Goal: Task Accomplishment & Management: Manage account settings

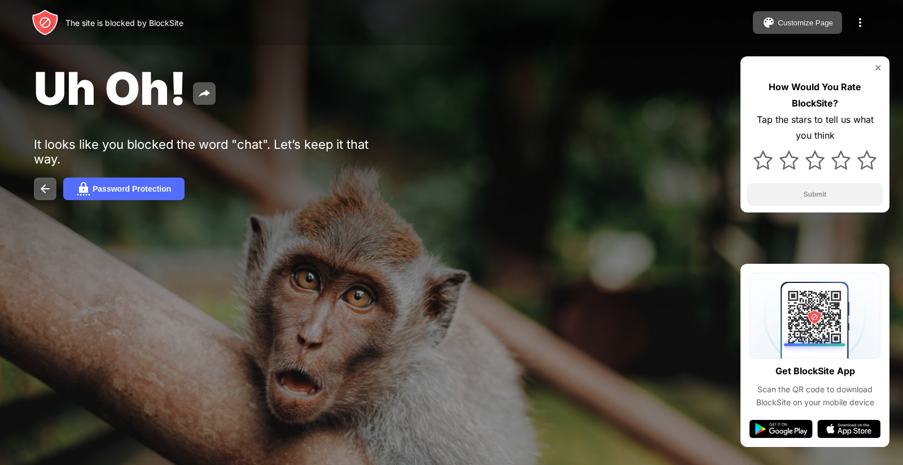
click at [864, 23] on img at bounding box center [860, 23] width 14 height 14
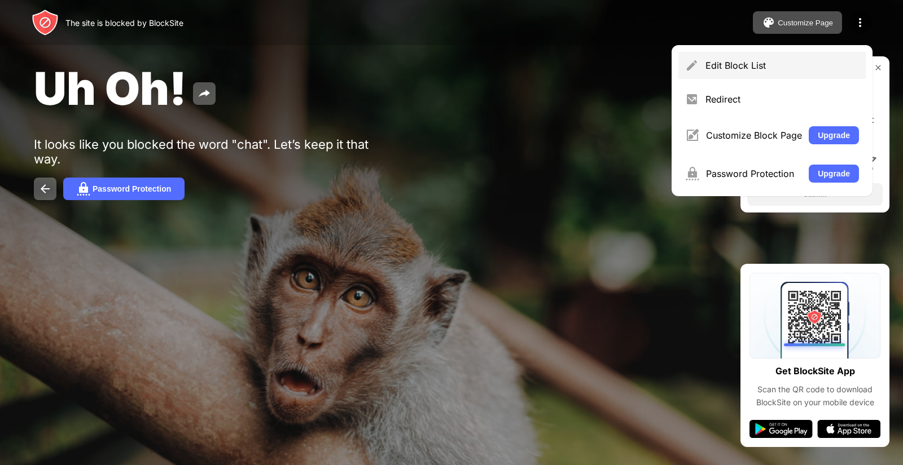
click at [741, 63] on div "Edit Block List" at bounding box center [781, 65] width 153 height 11
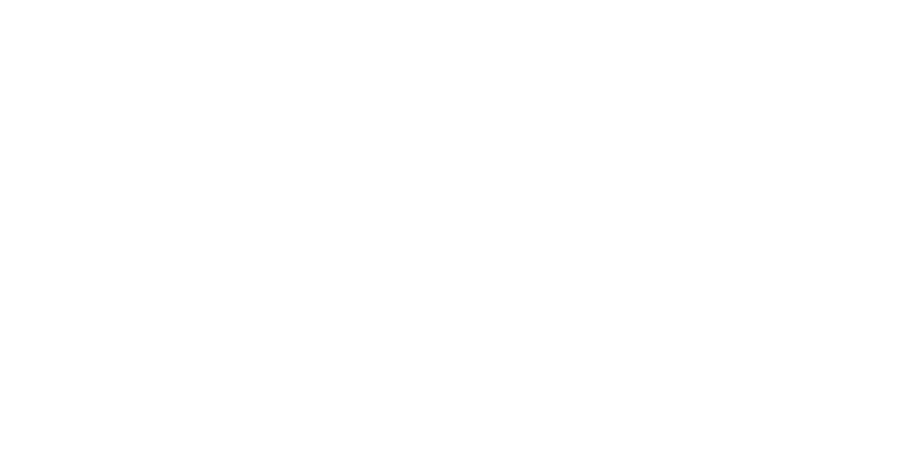
click at [741, 0] on html at bounding box center [451, 0] width 903 height 0
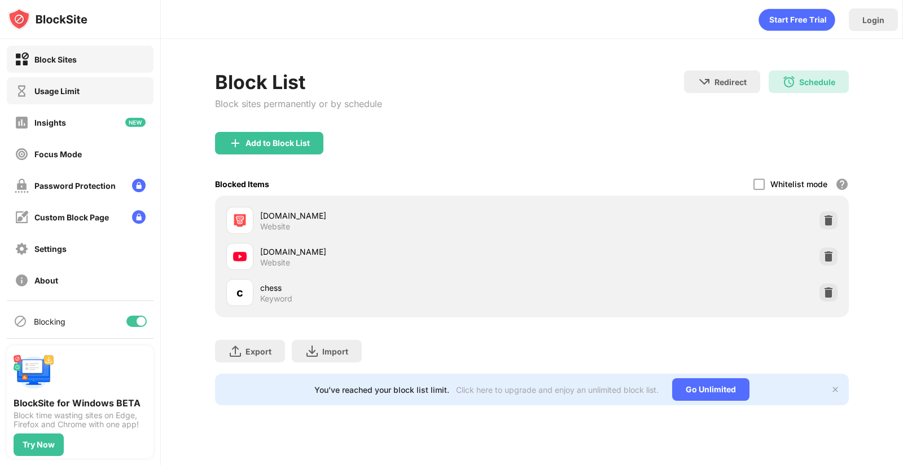
click at [56, 96] on div "Usage Limit" at bounding box center [47, 91] width 65 height 14
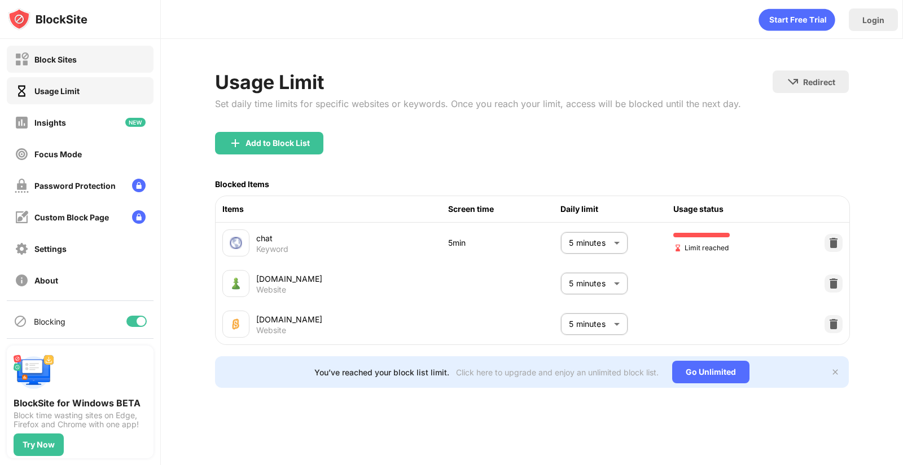
click at [58, 64] on div "Block Sites" at bounding box center [46, 59] width 62 height 14
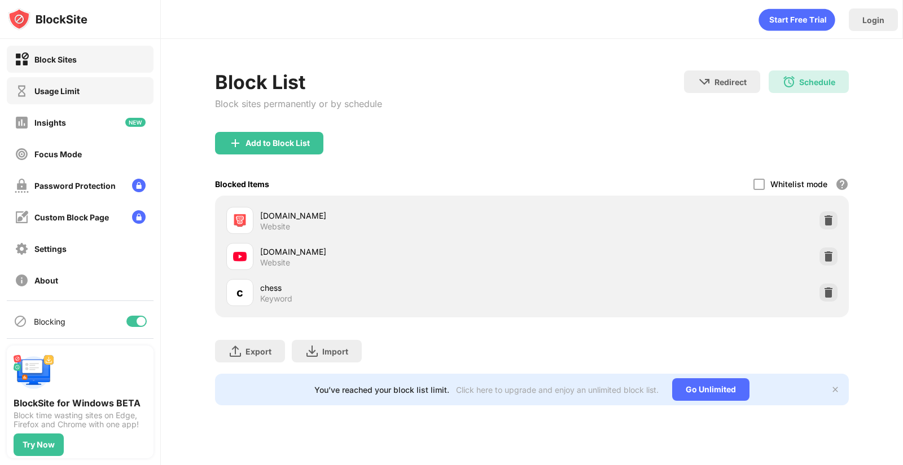
click at [73, 94] on div "Usage Limit" at bounding box center [56, 91] width 45 height 10
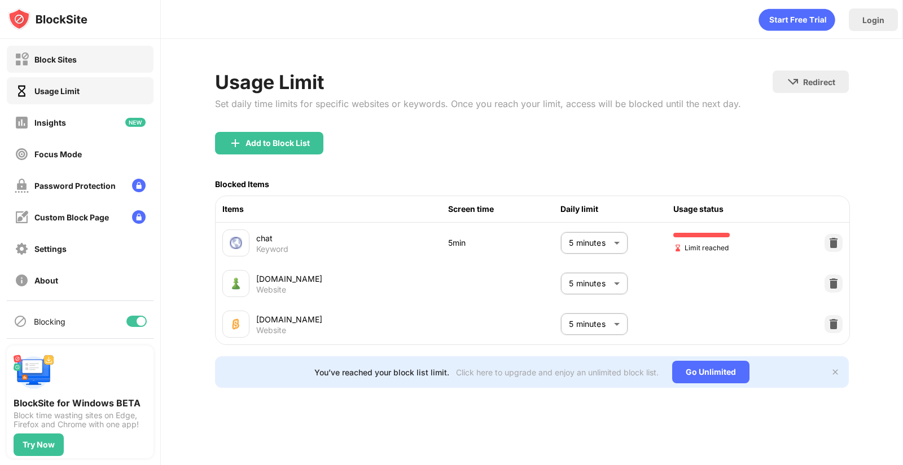
click at [75, 69] on div "Block Sites" at bounding box center [80, 59] width 147 height 27
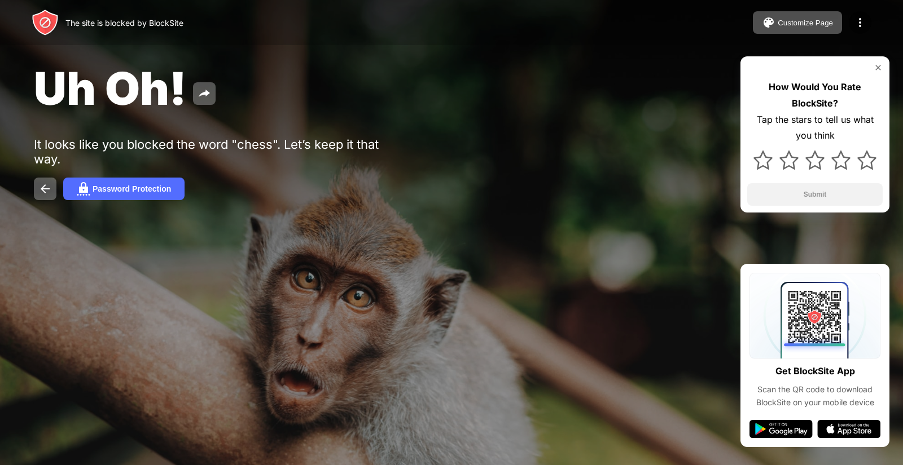
click at [512, 134] on div "Uh Oh! It looks like you blocked the word "chess". Let’s keep it that way. Pass…" at bounding box center [451, 130] width 903 height 261
click at [855, 29] on img at bounding box center [860, 23] width 14 height 14
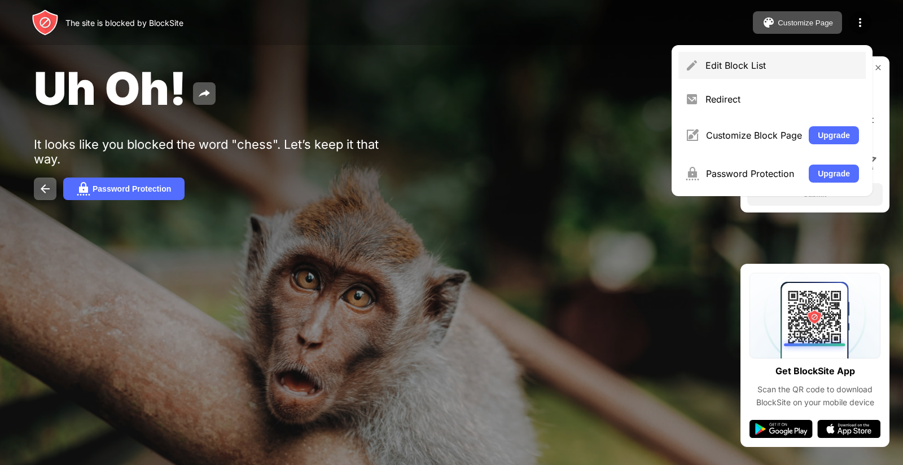
click at [724, 73] on div "Edit Block List" at bounding box center [771, 65] width 187 height 27
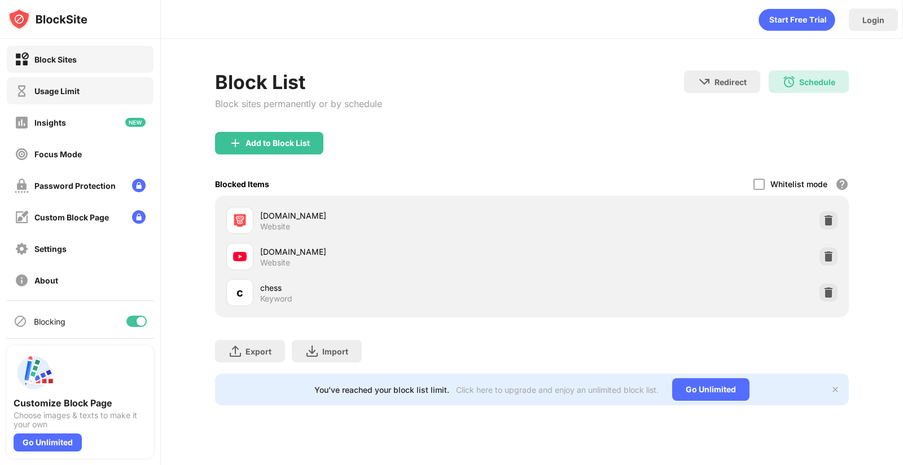
click at [74, 86] on div "Usage Limit" at bounding box center [56, 91] width 45 height 10
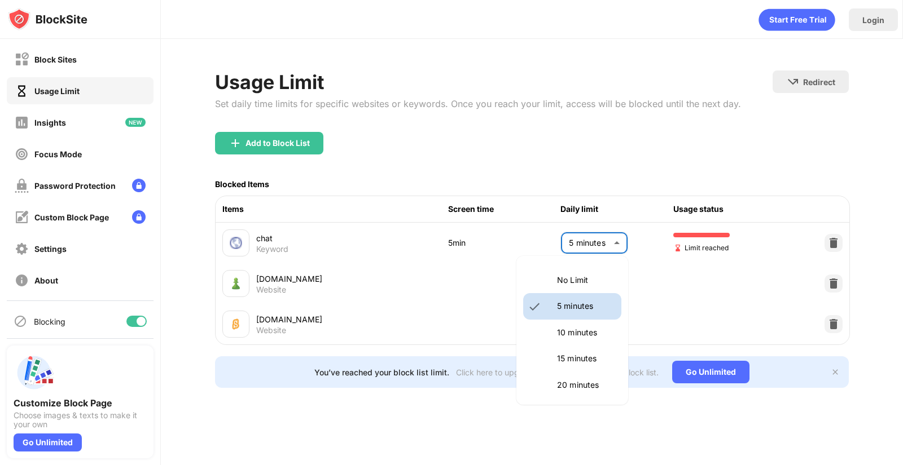
click at [612, 240] on body "Block Sites Usage Limit Insights Focus Mode Password Protection Custom Block Pa…" at bounding box center [451, 232] width 903 height 465
click at [596, 327] on p "10 minutes" at bounding box center [586, 333] width 58 height 12
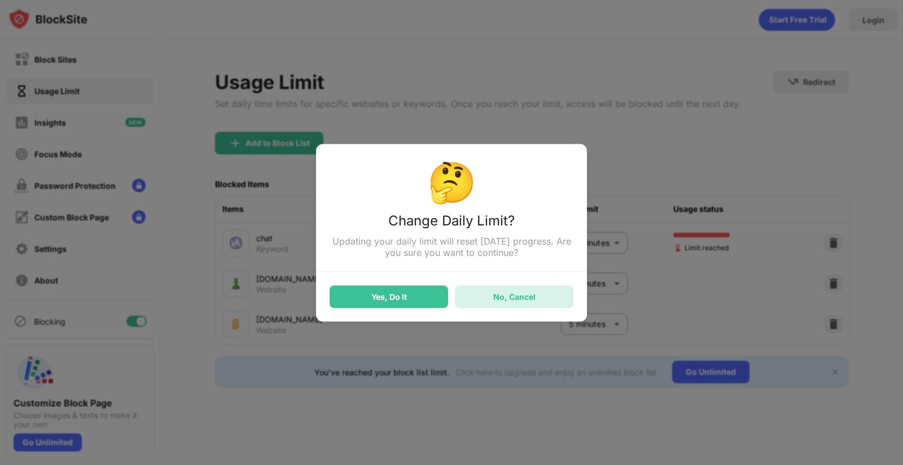
click at [505, 301] on div "No, Cancel" at bounding box center [514, 297] width 42 height 10
type input "*"
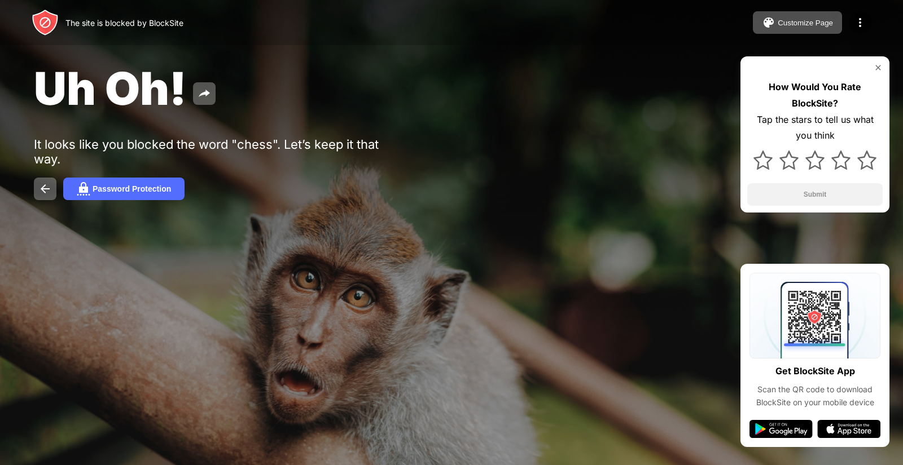
click at [354, 146] on div "It looks like you blocked the word "chess". Let’s keep it that way." at bounding box center [208, 151] width 349 height 29
drag, startPoint x: 625, startPoint y: 64, endPoint x: 621, endPoint y: 59, distance: 6.4
click at [616, 64] on div "Uh Oh!" at bounding box center [368, 88] width 668 height 55
click at [856, 21] on img at bounding box center [860, 23] width 14 height 14
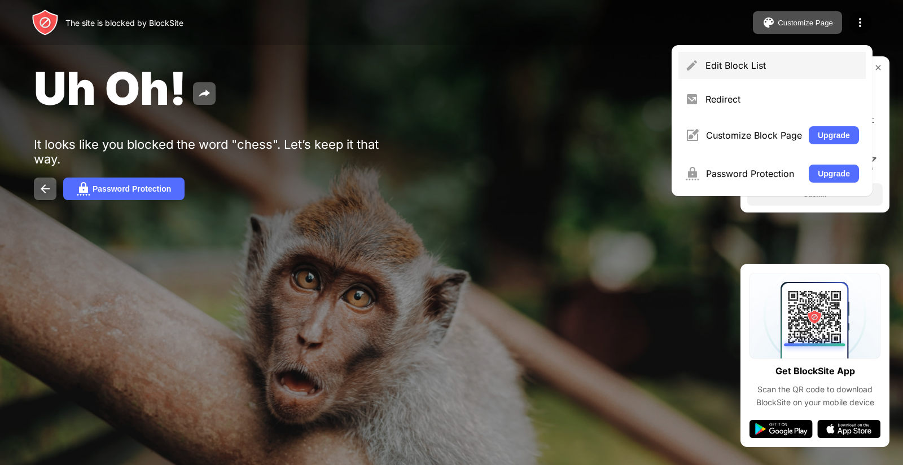
click at [789, 70] on div "Edit Block List" at bounding box center [781, 65] width 153 height 11
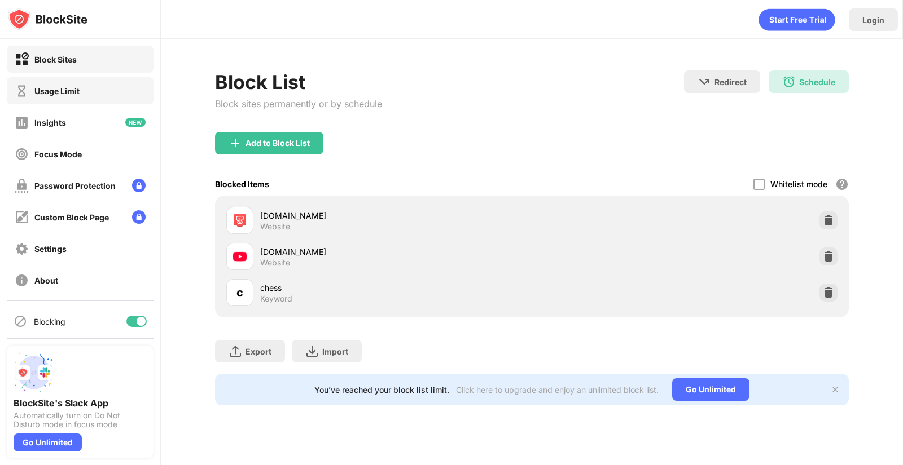
click at [78, 98] on div "Usage Limit" at bounding box center [47, 91] width 65 height 14
